Goal: Find contact information: Find contact information

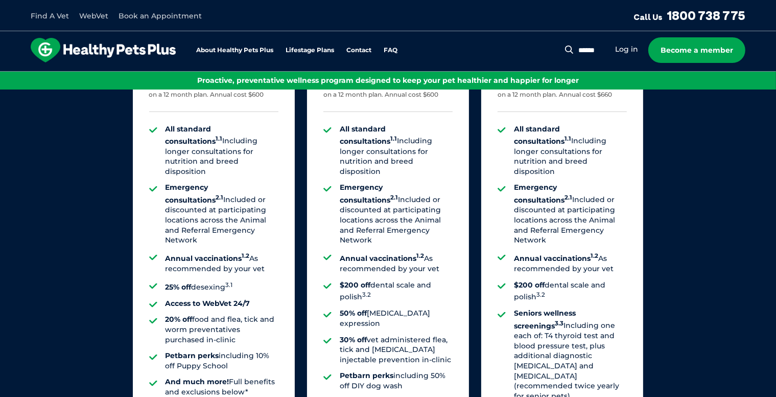
scroll to position [26, 0]
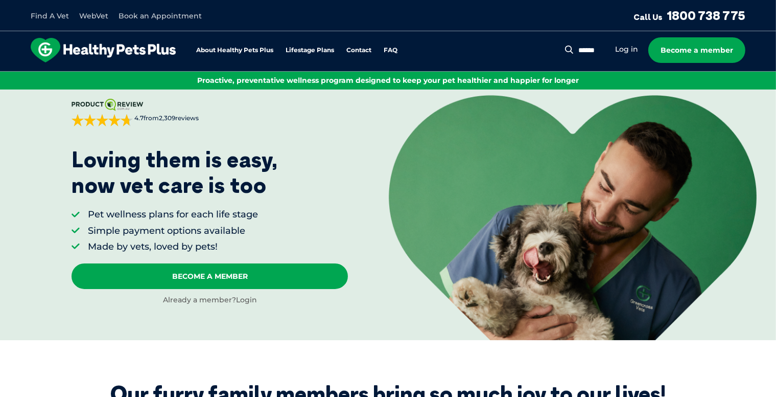
click at [251, 299] on link "Login" at bounding box center [246, 299] width 21 height 9
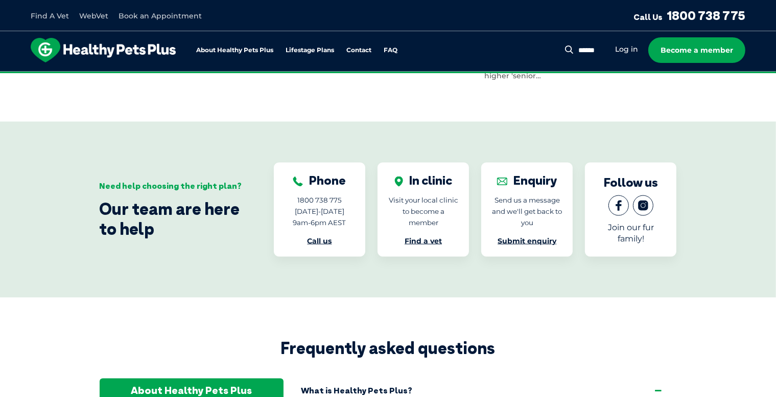
scroll to position [1655, 0]
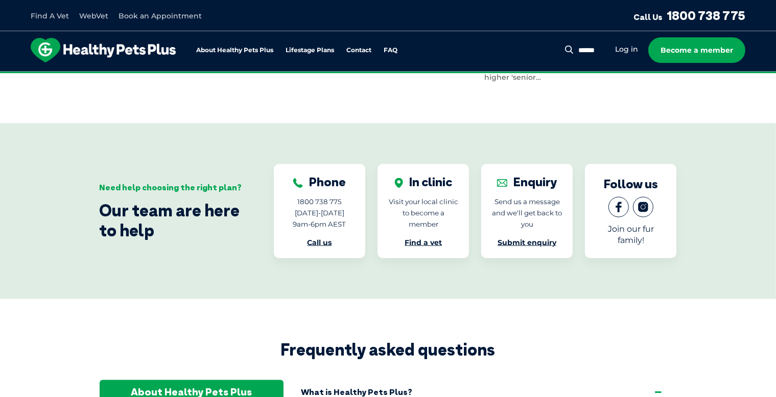
click at [321, 238] on link "Call us" at bounding box center [319, 242] width 25 height 9
drag, startPoint x: 751, startPoint y: 14, endPoint x: 673, endPoint y: 17, distance: 78.3
click at [673, 17] on div "Find A Vet WebVet Book an Appointment Call Us [PHONE_NUMBER]" at bounding box center [388, 15] width 776 height 31
copy link "1800 738 775"
